Goal: Information Seeking & Learning: Understand process/instructions

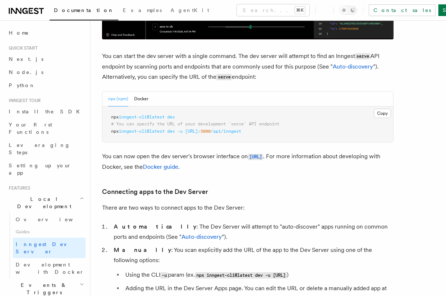
scroll to position [345, 0]
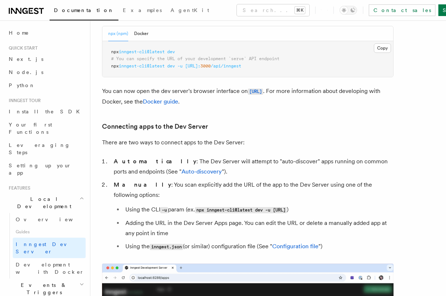
click at [108, 57] on pre "npx inngest-cli@latest dev # You can specify the URL of your development `serve…" at bounding box center [247, 59] width 290 height 36
click at [112, 55] on pre "npx inngest-cli@latest dev # You can specify the URL of your development `serve…" at bounding box center [247, 59] width 290 height 36
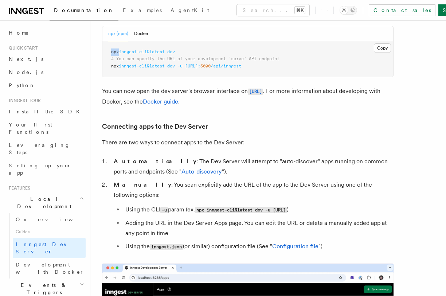
click at [112, 55] on pre "npx inngest-cli@latest dev # You can specify the URL of your development `serve…" at bounding box center [247, 59] width 290 height 36
click at [175, 52] on span "dev" at bounding box center [171, 51] width 8 height 5
copy span "npx inngest-cli@latest dev"
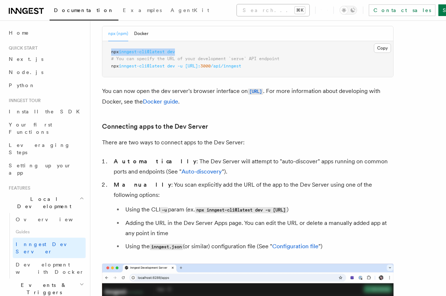
click at [237, 13] on button "Search... ⌘K" at bounding box center [273, 10] width 72 height 12
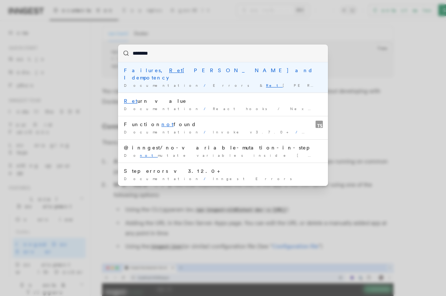
type input "*********"
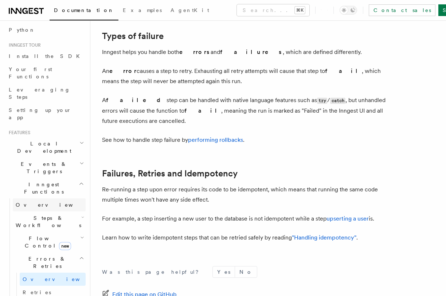
scroll to position [56, 0]
click at [52, 284] on link "Retries" at bounding box center [53, 290] width 66 height 13
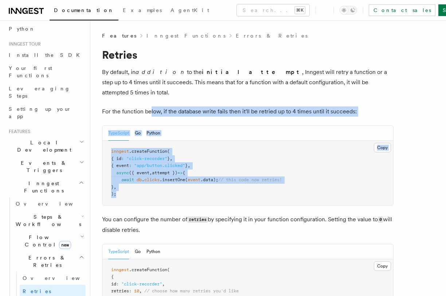
drag, startPoint x: 158, startPoint y: 190, endPoint x: 149, endPoint y: 106, distance: 84.5
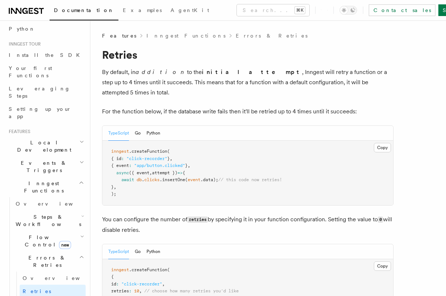
click at [167, 158] on pre "inngest .createFunction ( { id : "click-recorder" } , { event : "app/button.cli…" at bounding box center [247, 173] width 290 height 64
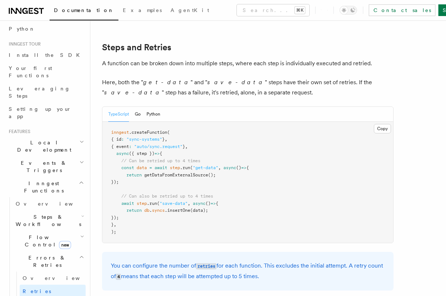
scroll to position [381, 0]
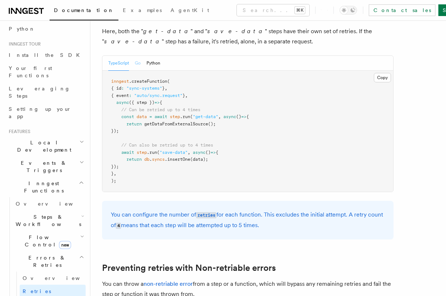
click at [138, 56] on button "Go" at bounding box center [138, 63] width 6 height 15
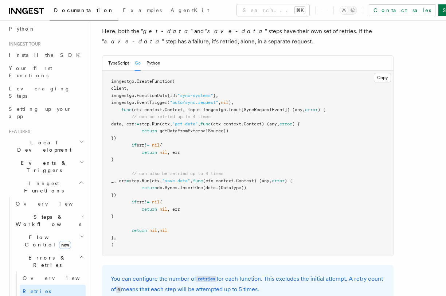
scroll to position [462, 0]
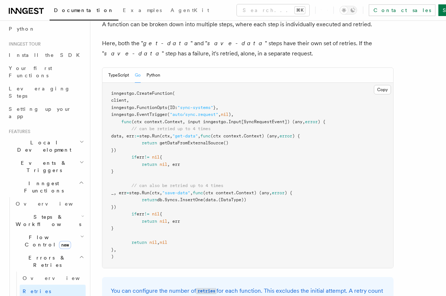
drag, startPoint x: 134, startPoint y: 124, endPoint x: 158, endPoint y: 165, distance: 47.6
click at [158, 165] on pre "inngestgo. CreateFunction ( client, inngestgo.FunctionOpts{ID: "sync-systems" }…" at bounding box center [247, 175] width 290 height 185
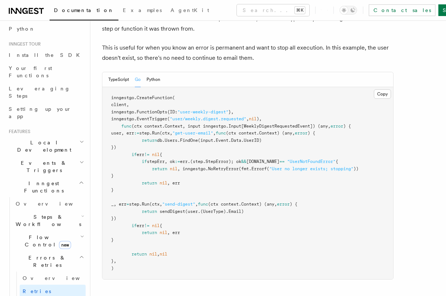
scroll to position [808, 0]
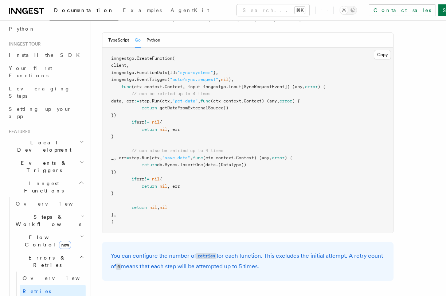
click at [242, 161] on pre "inngestgo. CreateFunction ( client, inngestgo.FunctionOpts{ID: "sync-systems" }…" at bounding box center [247, 140] width 290 height 185
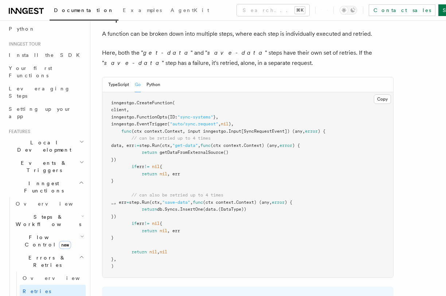
scroll to position [446, 0]
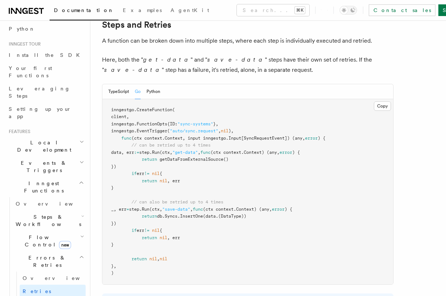
click at [265, 135] on span "(ctx context.Context, input inngestgo.Input[SyncRequestEvent]) (any," at bounding box center [217, 137] width 173 height 5
click at [188, 135] on span "(ctx context.Context, input inngestgo.Input[SyncRequestEvent]) (any," at bounding box center [217, 137] width 173 height 5
click at [193, 135] on span "(ctx context.Context, input inngestgo.Input[SyncRequestEvent]) (any," at bounding box center [217, 137] width 173 height 5
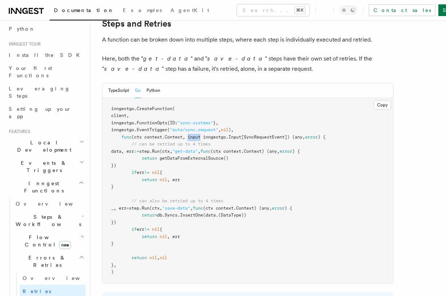
scroll to position [447, 0]
drag, startPoint x: 150, startPoint y: 148, endPoint x: 250, endPoint y: 148, distance: 100.5
click at [250, 148] on pre "inngestgo. CreateFunction ( client, inngestgo.FunctionOpts{ID: "sync-systems" }…" at bounding box center [247, 190] width 290 height 185
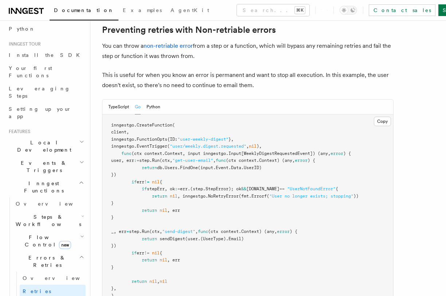
scroll to position [777, 0]
click at [202, 193] on span ", inngestgo." at bounding box center [192, 195] width 31 height 5
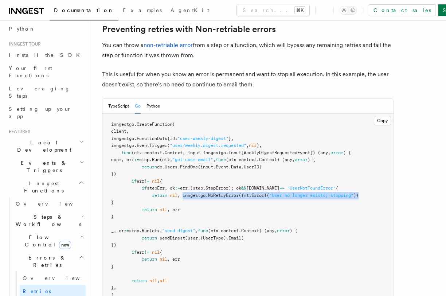
click at [358, 193] on span "))" at bounding box center [355, 195] width 5 height 5
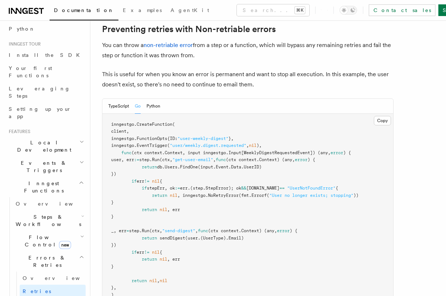
click at [315, 239] on pre "inngestgo. CreateFunction ( client, inngestgo.FunctionOpts{ID: "user-weekly-dig…" at bounding box center [247, 210] width 290 height 192
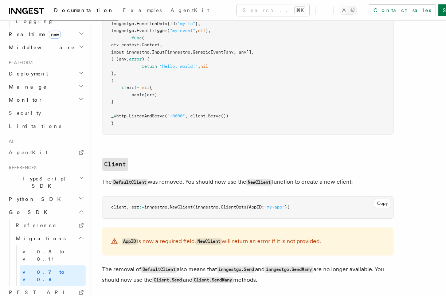
scroll to position [341, 0]
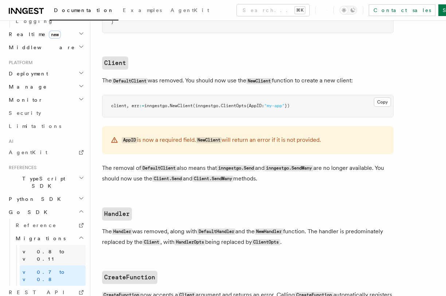
click at [39, 245] on link "v0.8 to v0.11" at bounding box center [53, 255] width 66 height 20
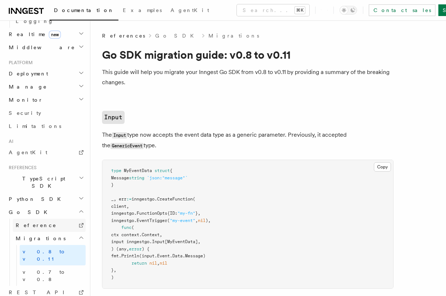
click at [40, 218] on link "Reference" at bounding box center [49, 224] width 73 height 13
